Goal: Book appointment/travel/reservation

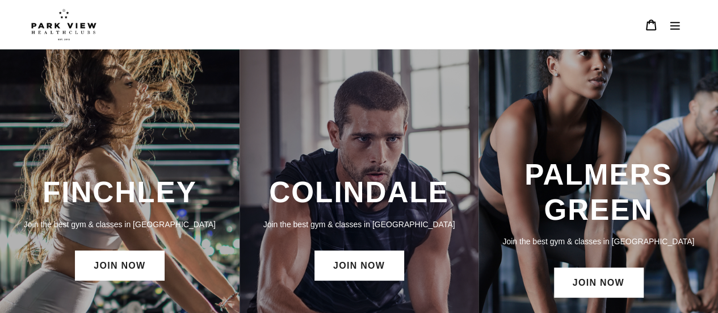
click at [577, 223] on h3 "PALMERS GREEN" at bounding box center [598, 192] width 217 height 70
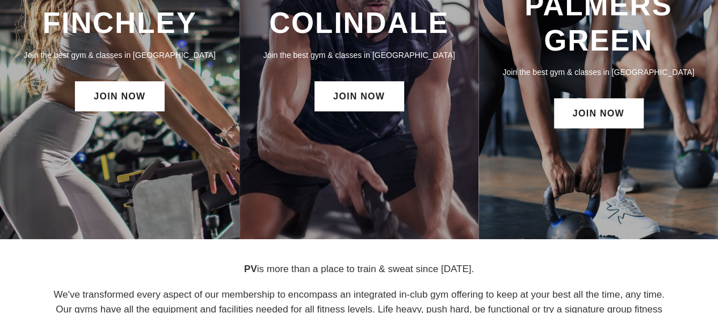
scroll to position [113, 0]
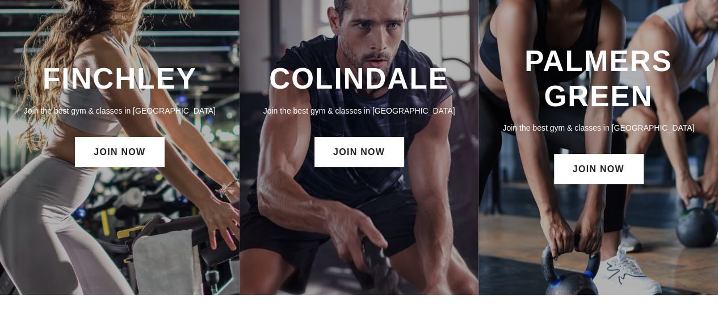
click at [583, 102] on h3 "PALMERS GREEN" at bounding box center [598, 79] width 217 height 70
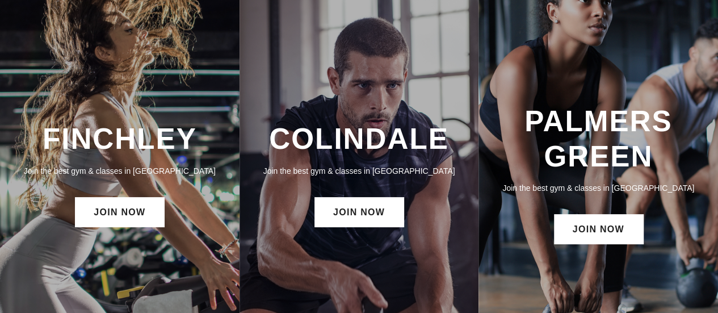
scroll to position [0, 0]
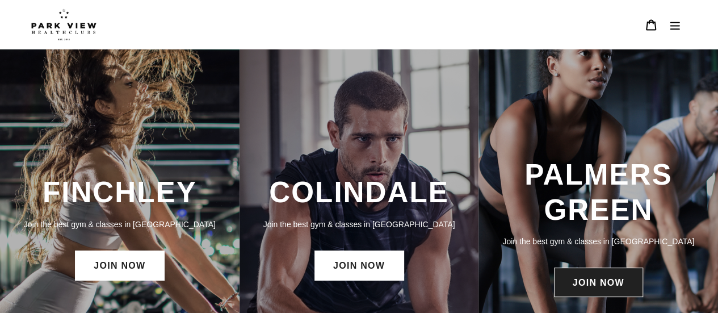
click at [590, 291] on link "JOIN NOW" at bounding box center [598, 282] width 89 height 30
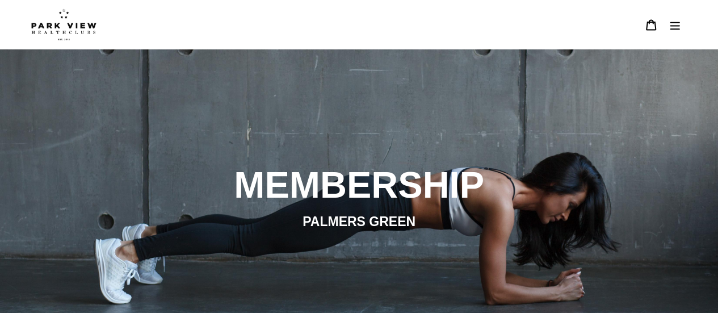
click at [671, 23] on icon "Menu" at bounding box center [675, 26] width 10 height 8
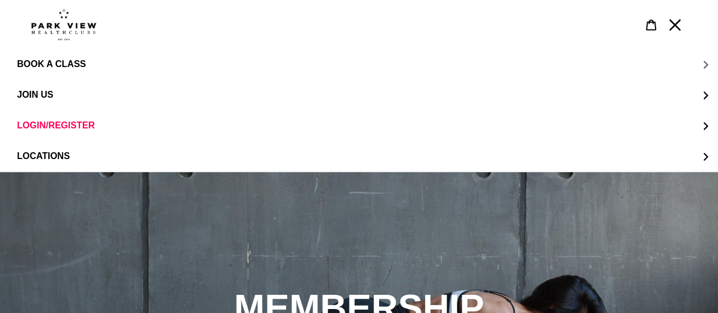
click at [48, 56] on button "BOOK A CLASS" at bounding box center [359, 64] width 718 height 31
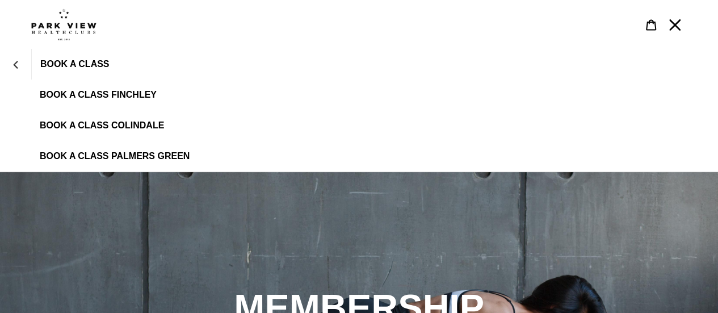
click at [161, 151] on span "BOOK A CLASS PALMERS GREEN" at bounding box center [115, 156] width 150 height 10
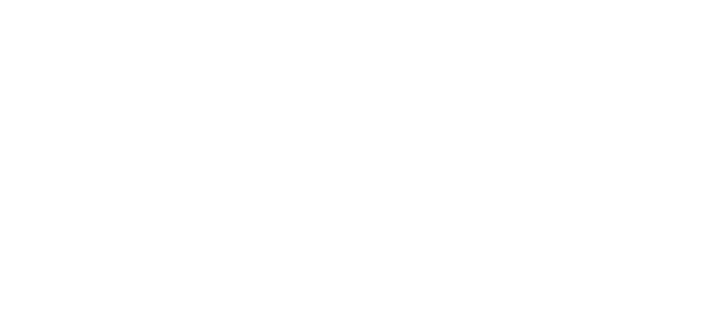
scroll to position [565, 0]
